Goal: Information Seeking & Learning: Learn about a topic

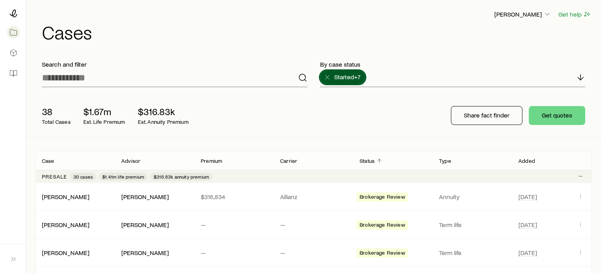
click at [527, 162] on p "Added" at bounding box center [526, 161] width 17 height 6
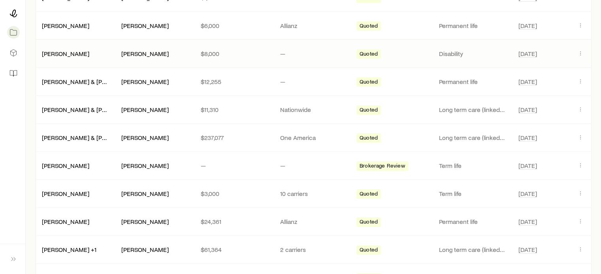
scroll to position [237, 0]
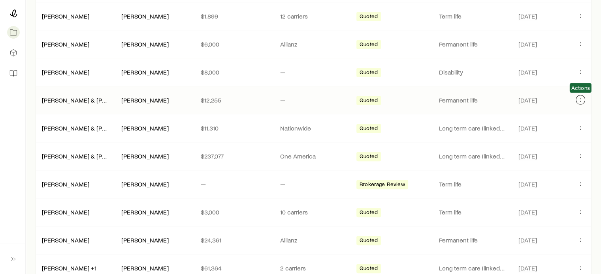
click at [580, 99] on icon "Client cases" at bounding box center [580, 100] width 6 height 6
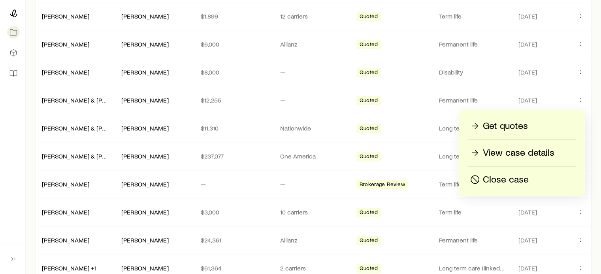
click at [480, 178] on div "Close case" at bounding box center [498, 179] width 60 height 13
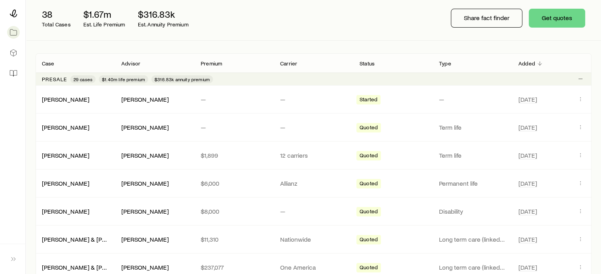
scroll to position [39, 0]
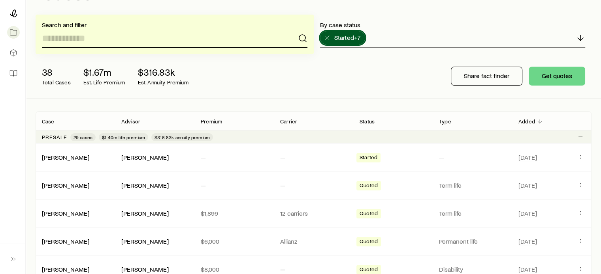
click at [83, 41] on input at bounding box center [174, 38] width 265 height 19
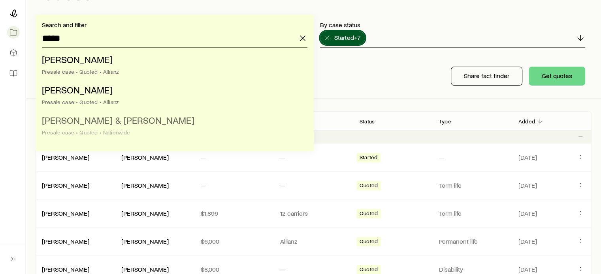
click at [82, 123] on span "[PERSON_NAME] & [PERSON_NAME]" at bounding box center [118, 120] width 152 height 11
type input "**********"
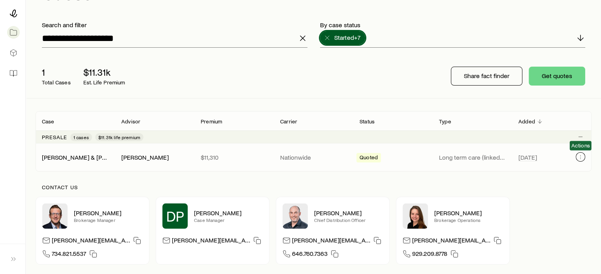
click at [580, 159] on icon "Client cases" at bounding box center [580, 157] width 6 height 6
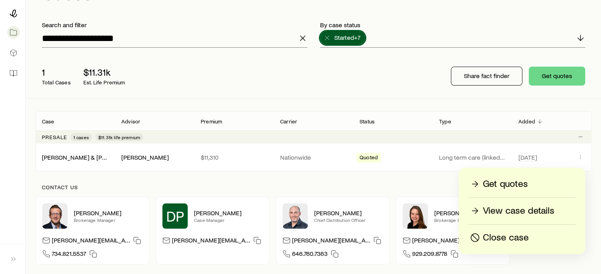
click at [506, 210] on p "View case details" at bounding box center [518, 211] width 71 height 13
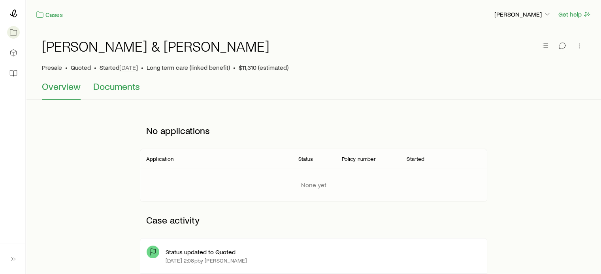
click at [103, 88] on span "Documents" at bounding box center [116, 86] width 47 height 11
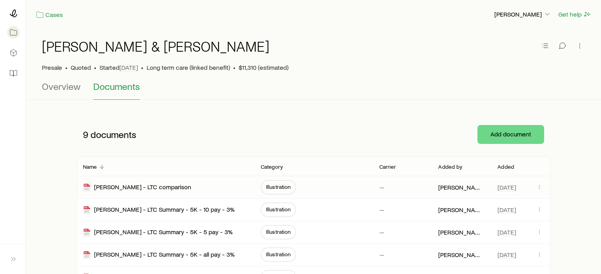
click at [276, 187] on span "Illustration" at bounding box center [278, 187] width 25 height 6
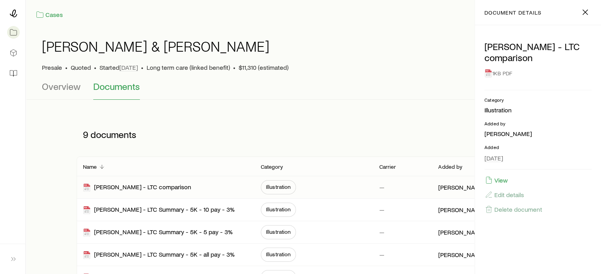
click at [501, 66] on div "1KB PDF" at bounding box center [537, 73] width 107 height 14
click at [491, 177] on icon "button" at bounding box center [488, 181] width 8 height 8
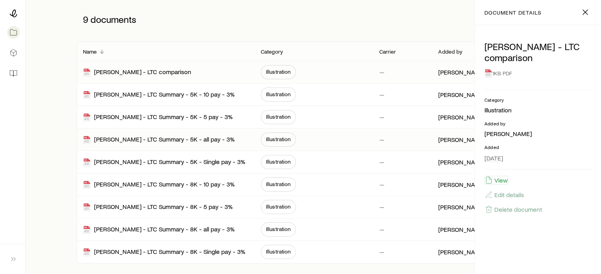
scroll to position [118, 0]
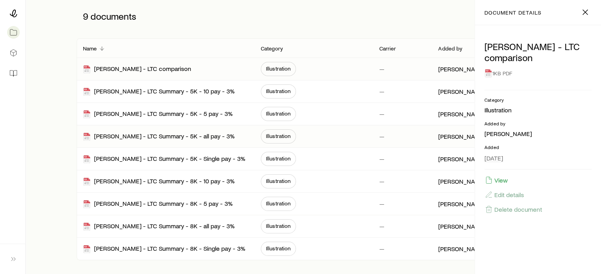
click at [251, 135] on div "[PERSON_NAME] - LTC Summary - 5K - all pay - 3%" at bounding box center [166, 137] width 178 height 22
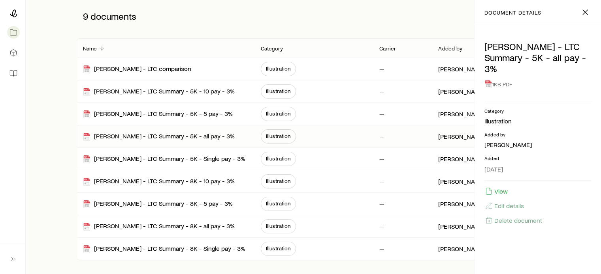
click at [281, 135] on span "Illustration" at bounding box center [278, 136] width 25 height 6
click at [501, 187] on button "View" at bounding box center [496, 191] width 24 height 9
click at [276, 229] on span "Illustration" at bounding box center [278, 226] width 25 height 6
click at [492, 187] on button "View" at bounding box center [496, 191] width 24 height 9
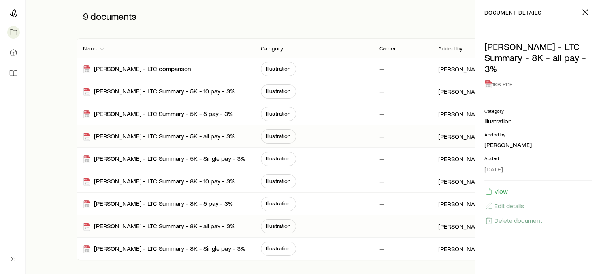
click at [280, 135] on span "Illustration" at bounding box center [278, 136] width 25 height 6
click at [585, 12] on line "button" at bounding box center [584, 12] width 5 height 5
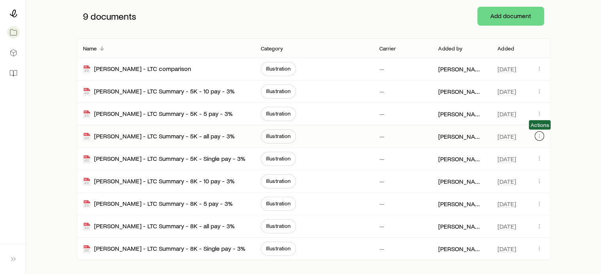
click at [538, 135] on icon "button" at bounding box center [539, 136] width 6 height 6
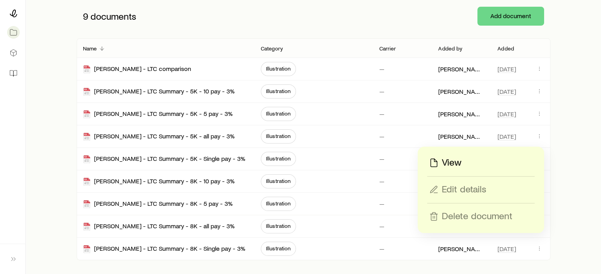
click at [439, 164] on div "View" at bounding box center [444, 163] width 34 height 13
